Goal: Information Seeking & Learning: Find specific fact

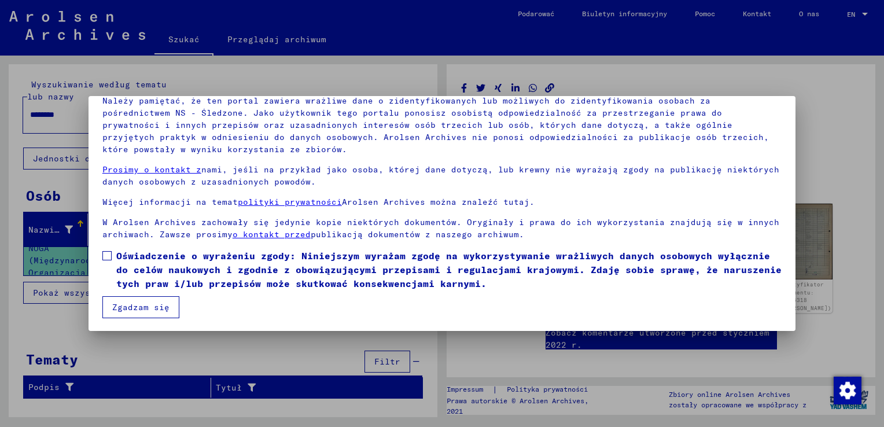
scroll to position [86, 0]
click at [105, 258] on span at bounding box center [106, 254] width 9 height 9
click at [136, 302] on button "Zgadzam się" at bounding box center [140, 307] width 77 height 22
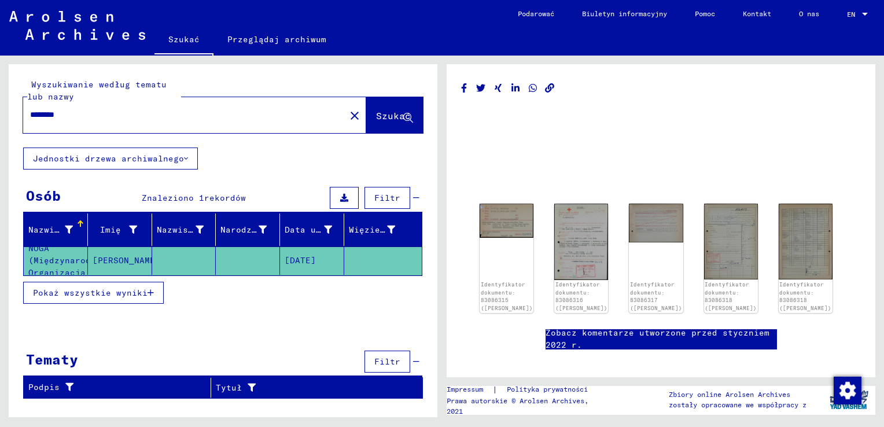
click at [116, 115] on input "********" at bounding box center [184, 115] width 308 height 12
type input "*"
type input "****"
click at [387, 113] on span "Szukać" at bounding box center [393, 116] width 35 height 12
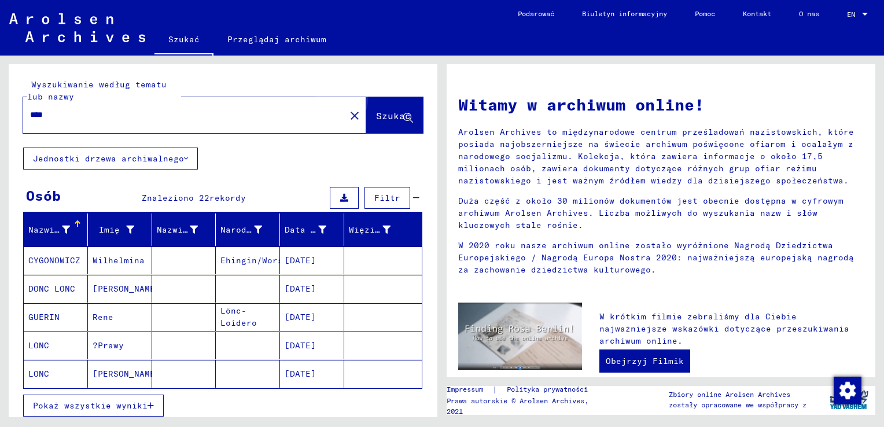
click at [379, 114] on span "Szukać" at bounding box center [393, 116] width 35 height 12
click at [386, 193] on span "Filtr" at bounding box center [387, 198] width 26 height 10
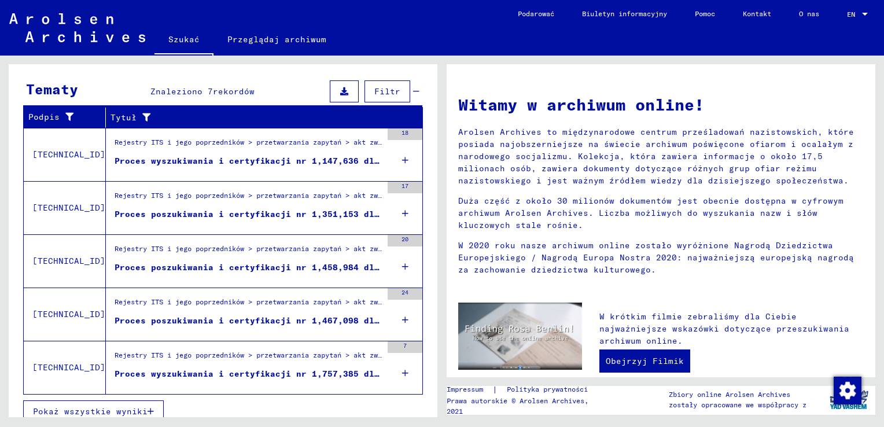
scroll to position [421, 0]
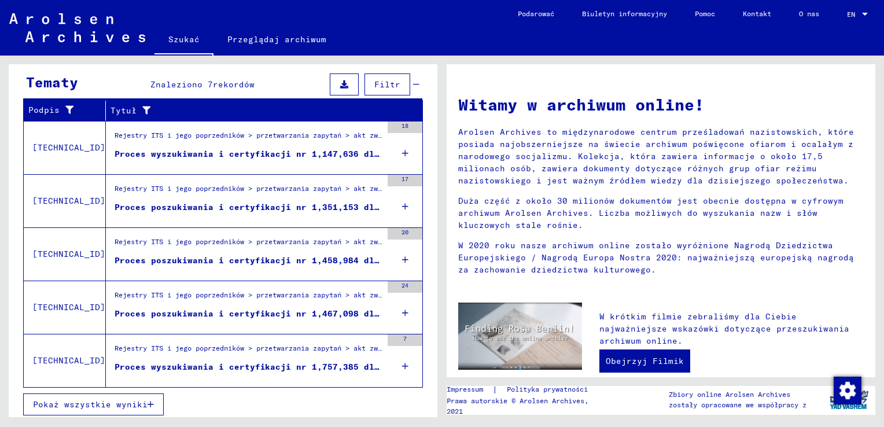
click at [265, 148] on div "Proces wyszukiwania i certyfikacji nr 1,147,636 dla LONC, [PERSON_NAME] ur. [DA…" at bounding box center [248, 154] width 267 height 12
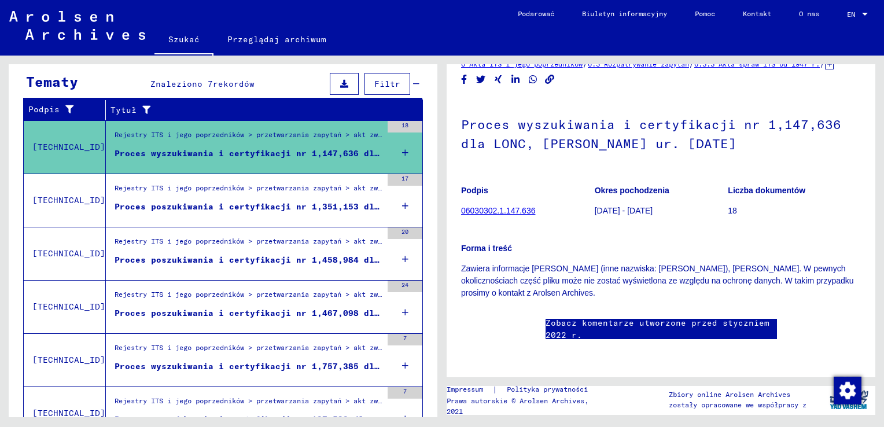
scroll to position [58, 0]
click at [287, 201] on div "Proces poszukiwania i certyfikacji nr 1,351,153 dla LONC, [PERSON_NAME]. [DATE]…" at bounding box center [248, 207] width 267 height 12
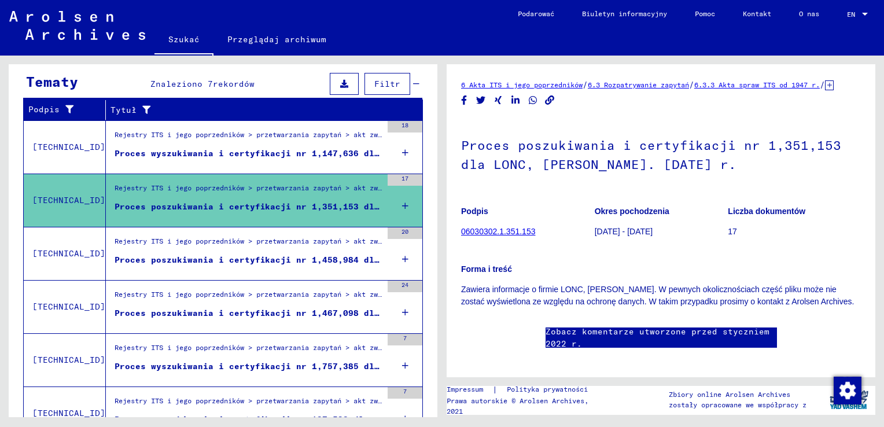
scroll to position [271, 0]
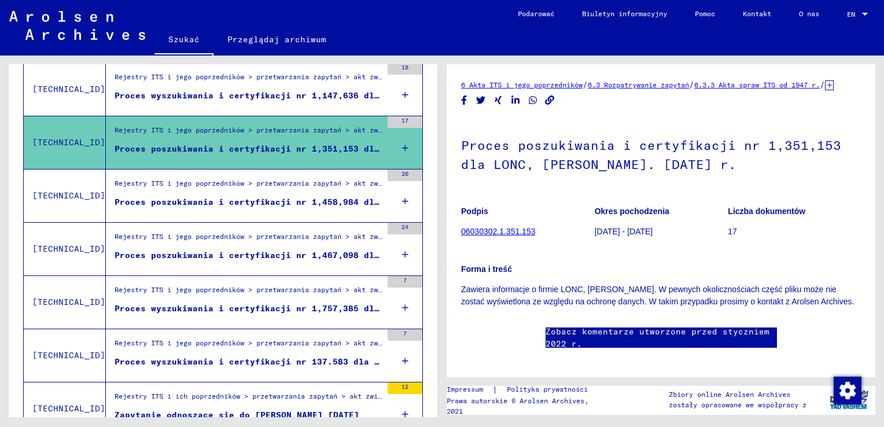
click at [209, 196] on div "Proces poszukiwania i certyfikacji nr 1,458,984 dla LONC, [PERSON_NAME]. [DATE]…" at bounding box center [248, 202] width 267 height 12
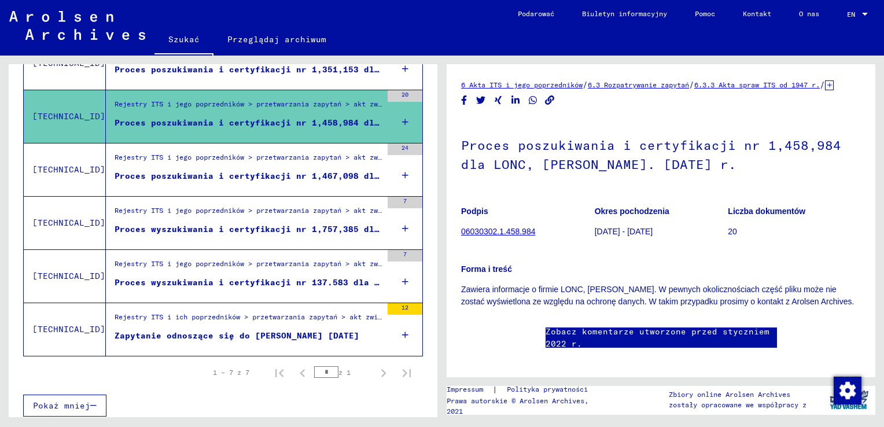
scroll to position [352, 0]
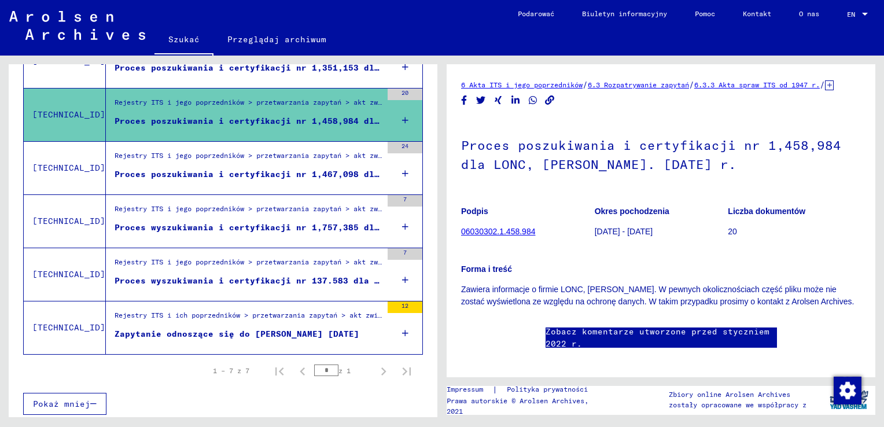
click at [222, 175] on div "Proces poszukiwania i certyfikacji nr 1,467,098 dla LONC, [PERSON_NAME]. [DATE]" at bounding box center [248, 174] width 267 height 12
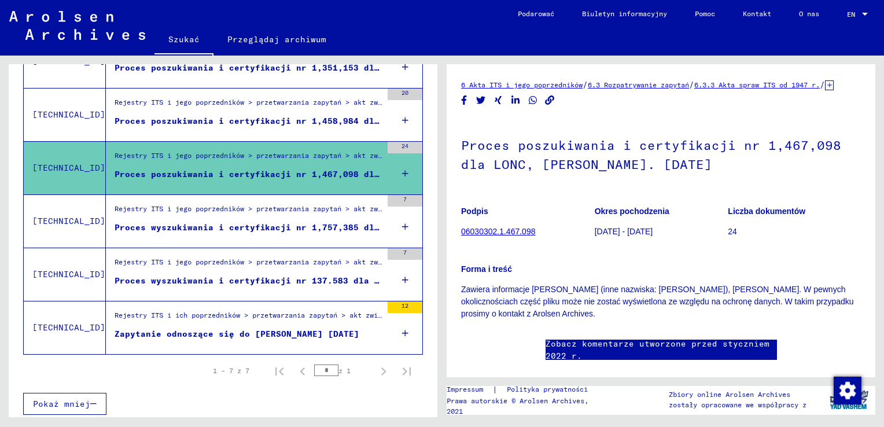
click at [219, 225] on div "Proces wyszukiwania i certyfikacji nr 1,757,385 dla LONC, [PERSON_NAME] ur. [DA…" at bounding box center [248, 228] width 267 height 12
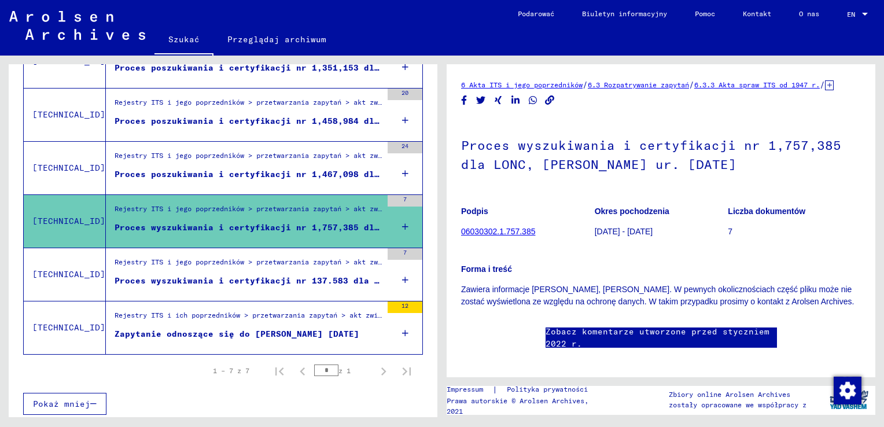
click at [209, 279] on div "Proces wyszukiwania i certyfikacji nr 137.583 dla LONC, [PERSON_NAME]. [DATE]" at bounding box center [248, 281] width 267 height 12
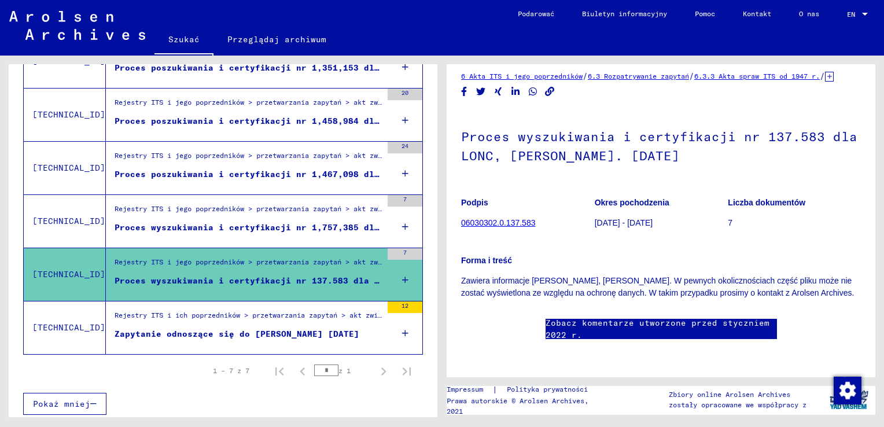
scroll to position [174, 0]
click at [217, 331] on div "Zapytanie odnoszące się do [PERSON_NAME] [DATE]" at bounding box center [237, 334] width 245 height 12
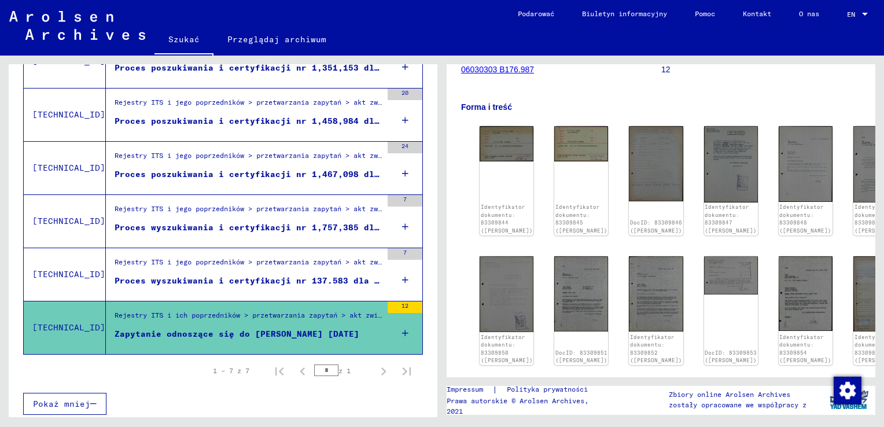
scroll to position [126, 0]
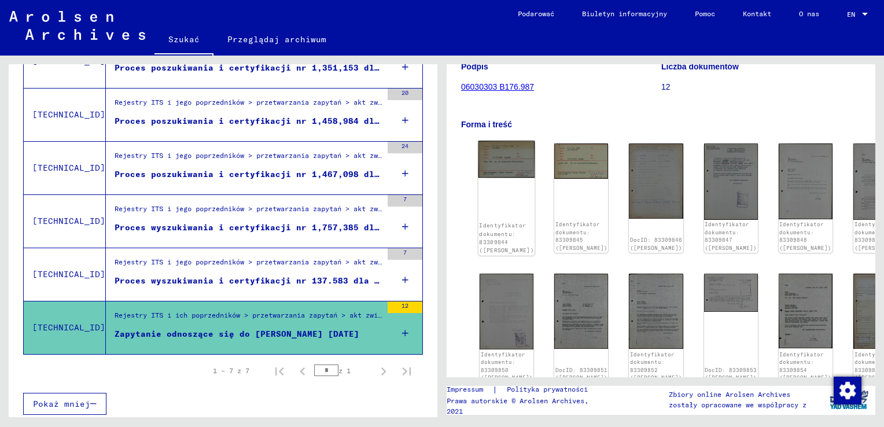
click at [503, 172] on img at bounding box center [506, 159] width 57 height 37
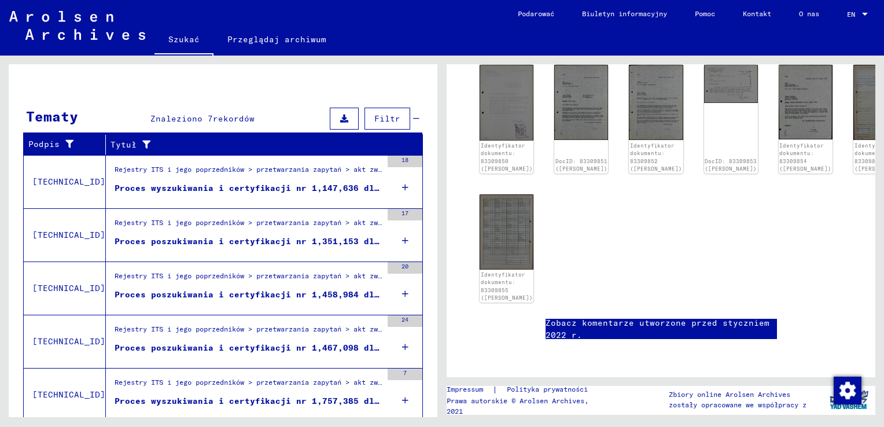
scroll to position [405, 0]
click at [500, 272] on link "Identyfikator dokumentu: 83309855 ([PERSON_NAME])" at bounding box center [506, 287] width 55 height 31
